Goal: Information Seeking & Learning: Find specific fact

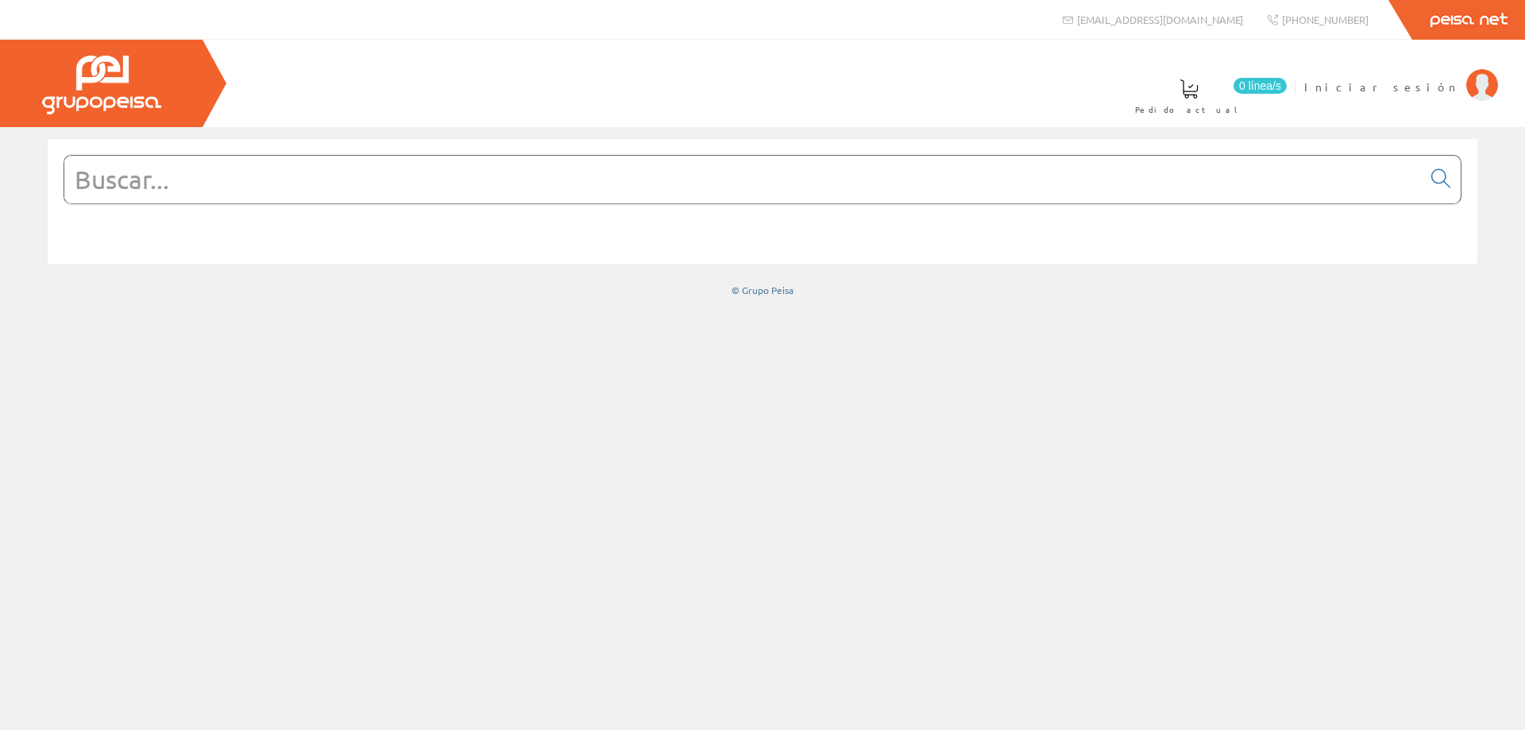
click at [189, 181] on input "text" at bounding box center [742, 180] width 1357 height 48
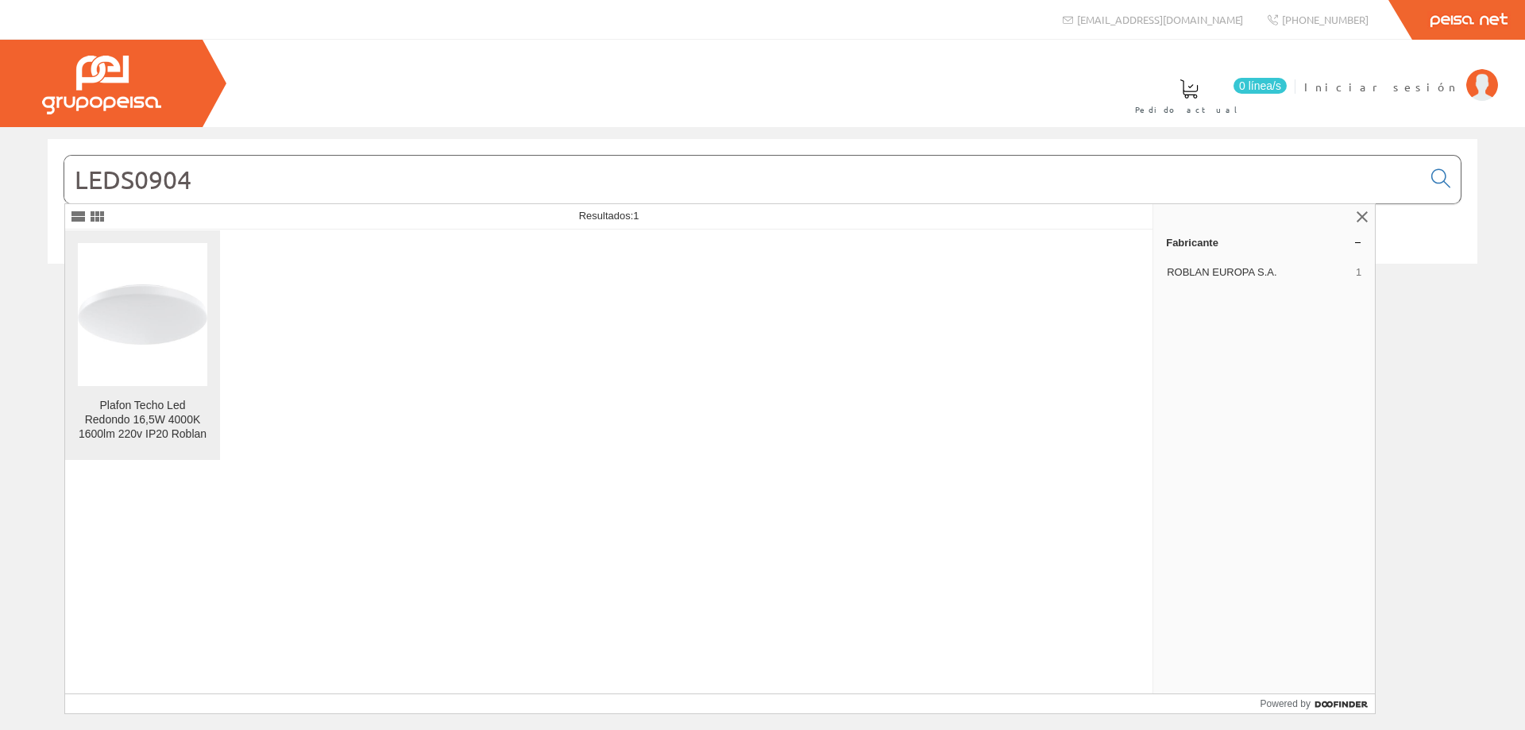
type input "LEDS0904"
click at [106, 295] on img at bounding box center [142, 314] width 129 height 60
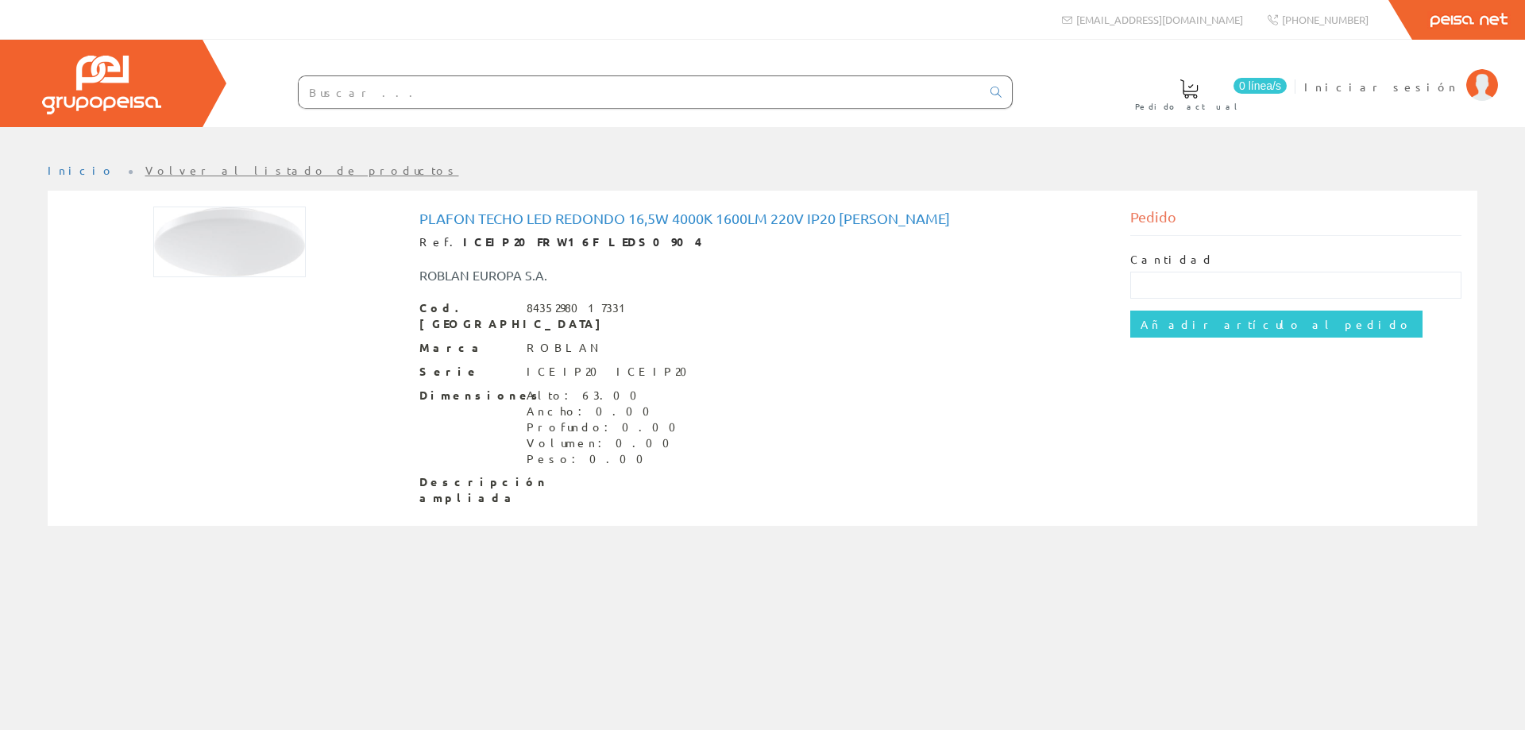
drag, startPoint x: 326, startPoint y: 87, endPoint x: 325, endPoint y: 105, distance: 17.5
click at [326, 98] on input "text" at bounding box center [640, 92] width 682 height 32
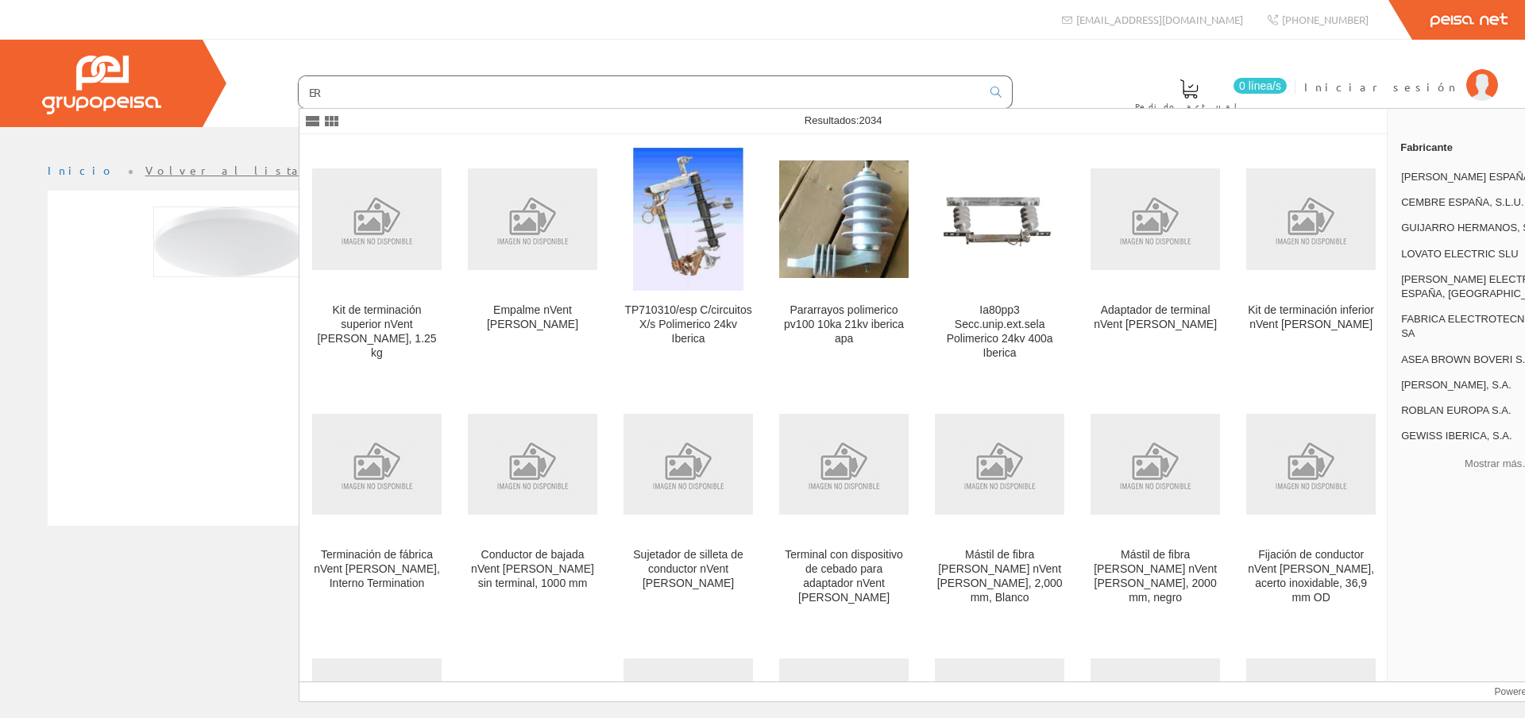
type input "E"
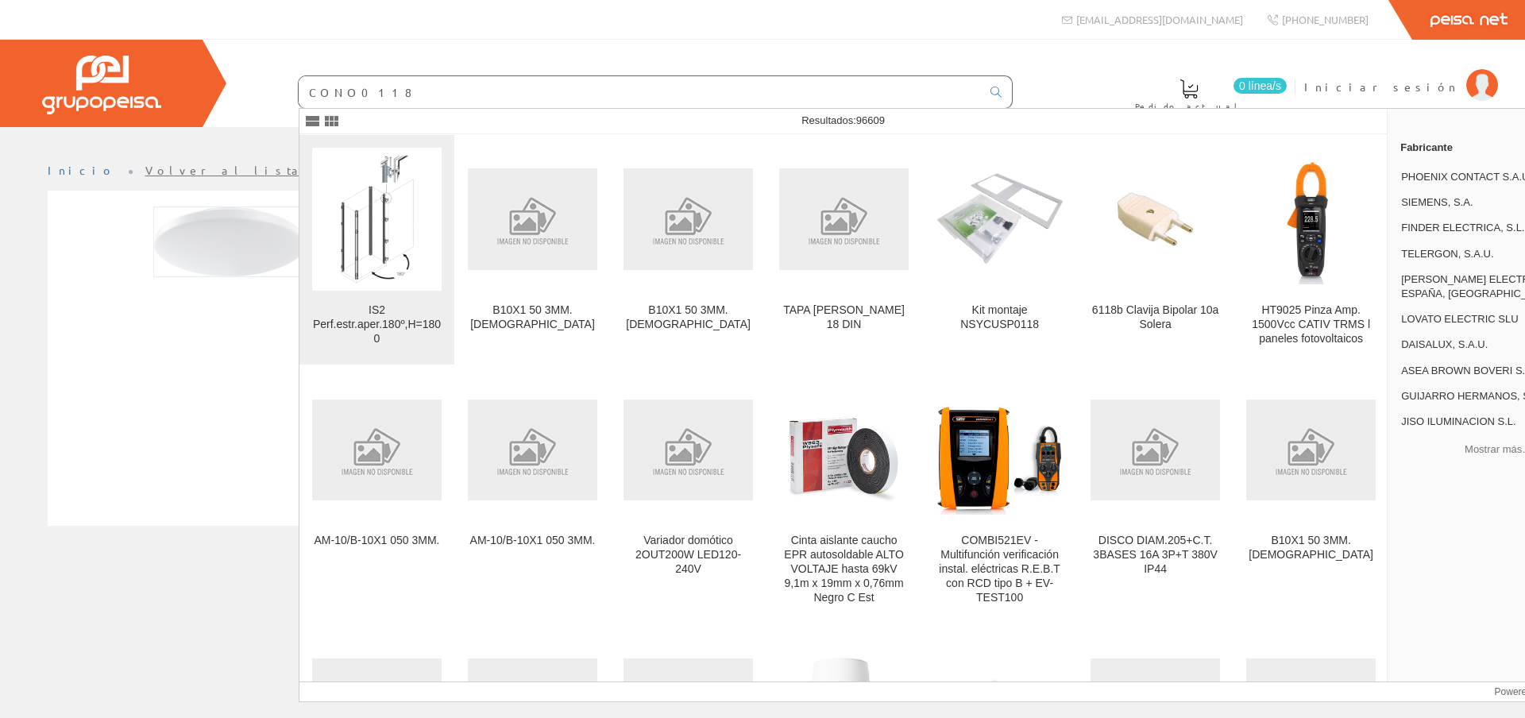
type input "CONO0118"
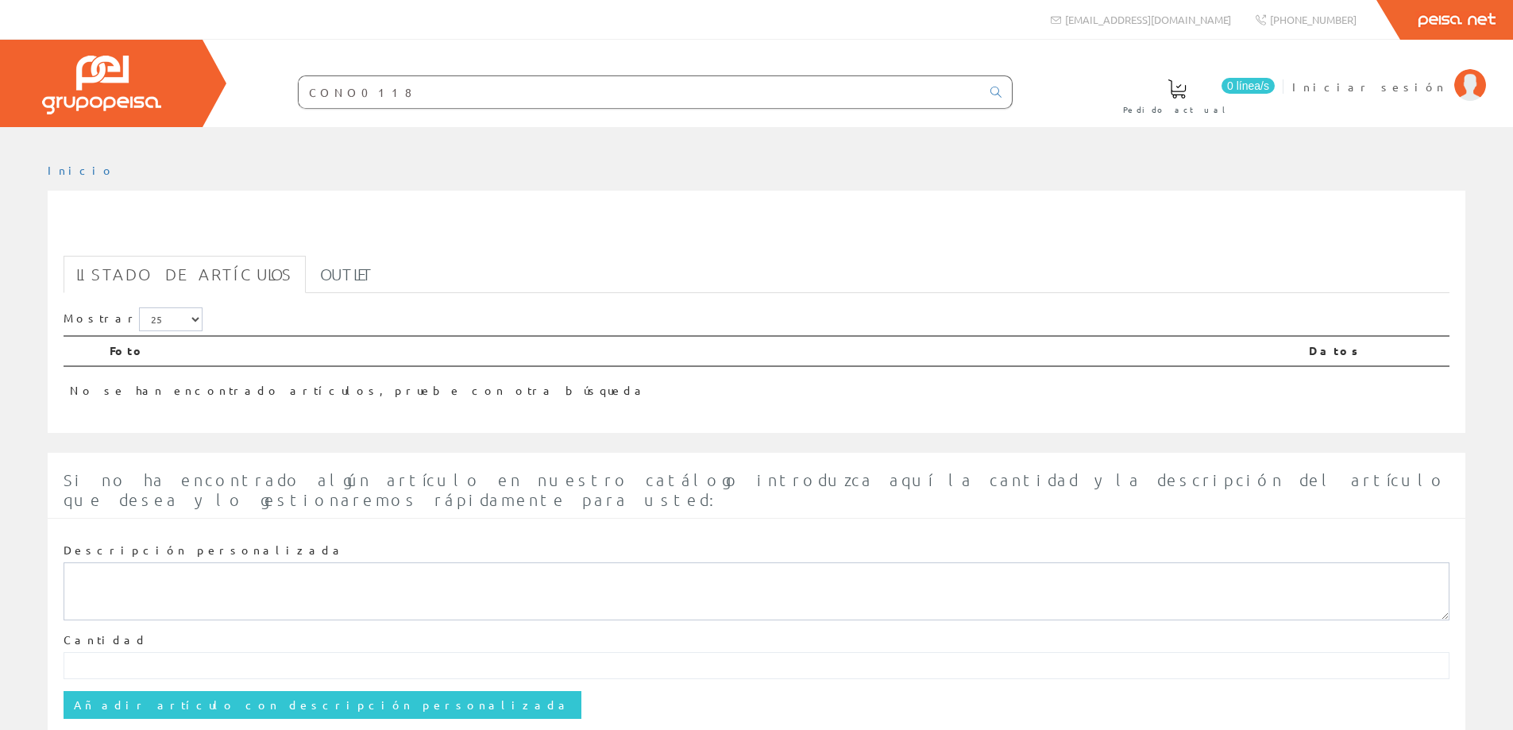
click at [365, 93] on input "CONO0118" at bounding box center [640, 92] width 682 height 32
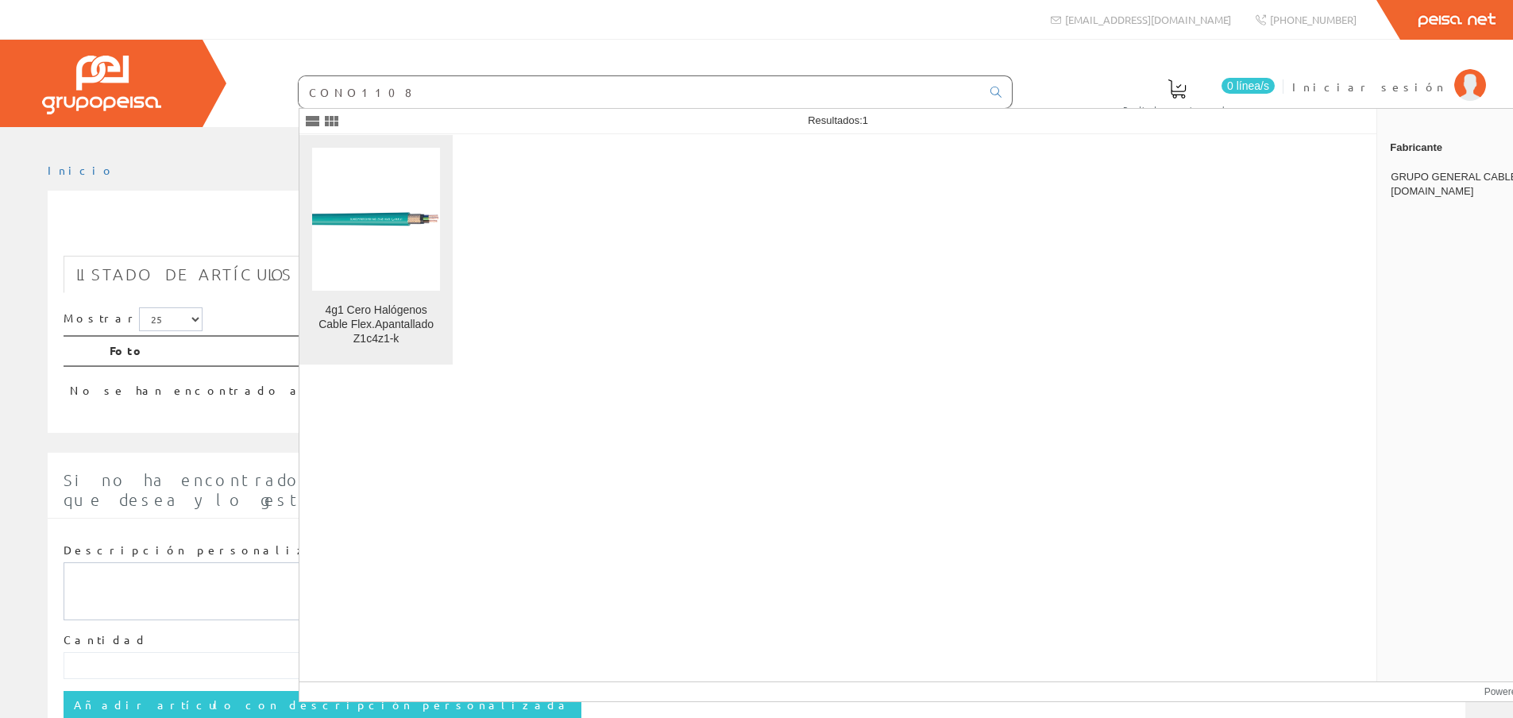
type input "CONO1108"
click at [376, 252] on figure at bounding box center [376, 219] width 128 height 143
